Goal: Task Accomplishment & Management: Use online tool/utility

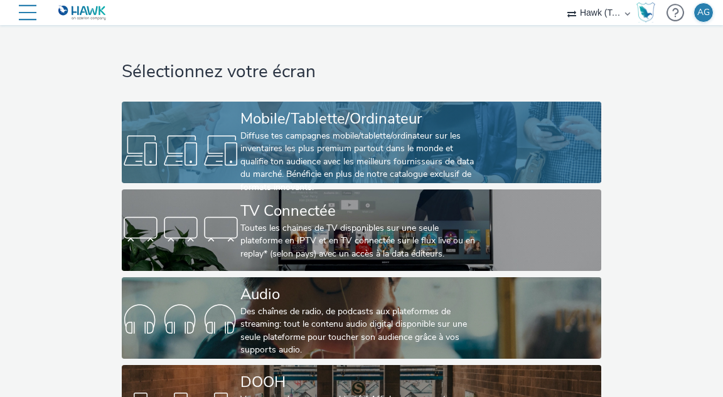
click at [358, 161] on div "Diffuse tes campagnes mobile/tablette/ordinateur sur les inventaires les plus p…" at bounding box center [358, 162] width 237 height 64
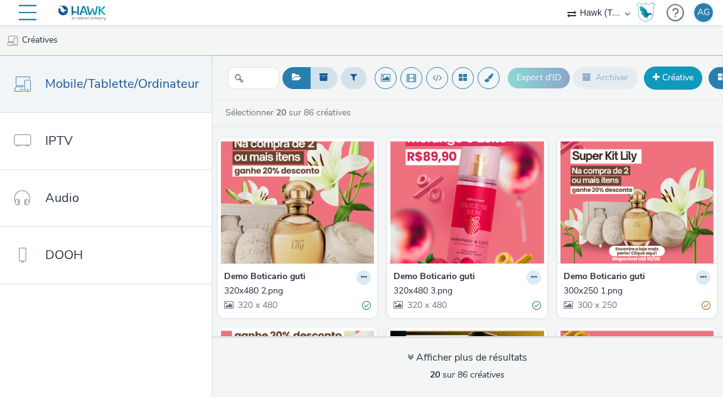
click at [664, 81] on link "Créative" at bounding box center [673, 78] width 58 height 23
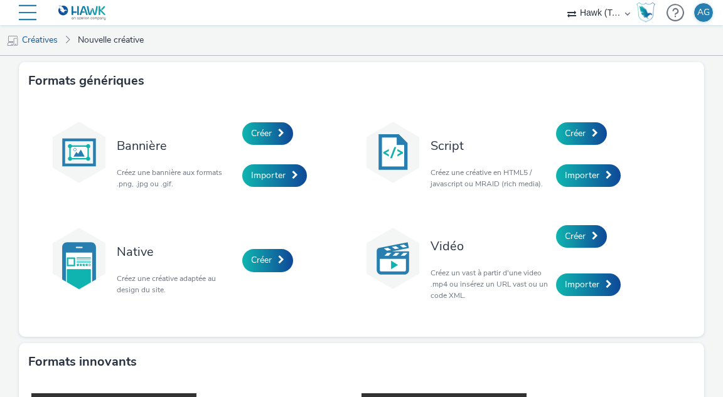
click at [602, 15] on select "AMnet FR Amplifi FR Amplifi FR - Poltronesofa Hawk (Tests 2021) INTERNAL - Sale…" at bounding box center [598, 12] width 75 height 25
select select "74c4923f-8c1e-4bb0-8d66-f356ccc03414"
click at [561, 0] on select "AMnet FR Amplifi FR Amplifi FR - Poltronesofa Hawk (Tests 2021) INTERNAL - Sale…" at bounding box center [598, 12] width 75 height 25
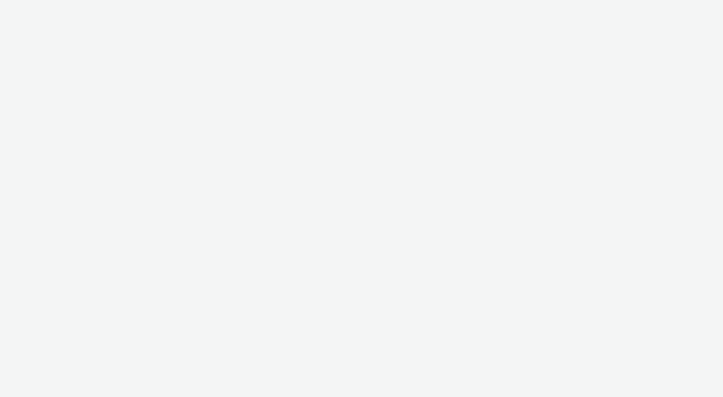
select select "74c4923f-8c1e-4bb0-8d66-f356ccc03414"
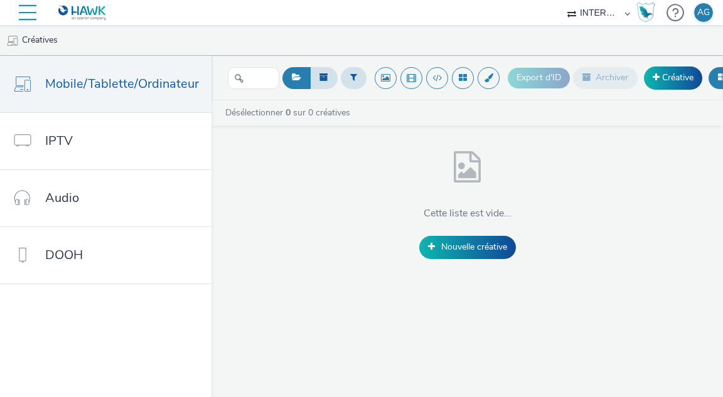
click at [24, 6] on div at bounding box center [28, 12] width 18 height 25
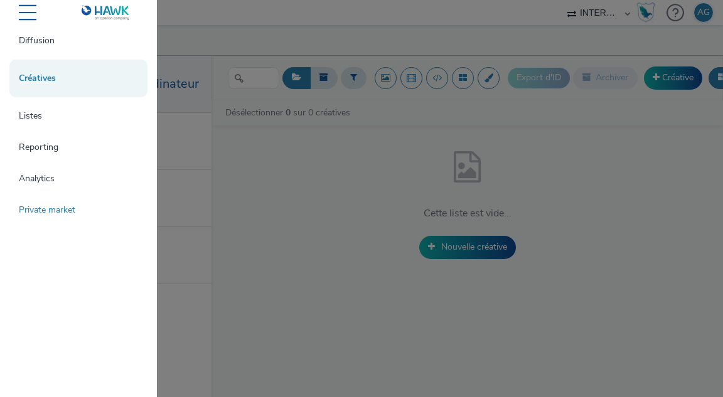
click at [48, 207] on link "Private market" at bounding box center [78, 210] width 138 height 25
